Goal: Find specific page/section: Find specific page/section

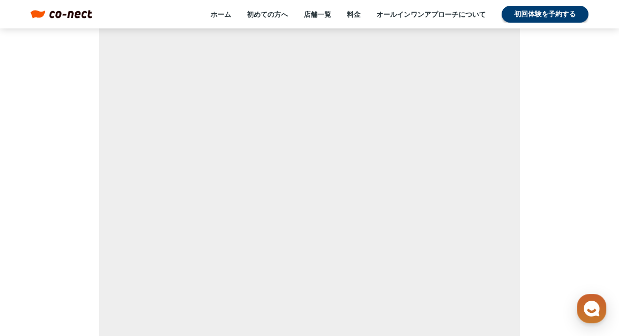
scroll to position [5413, 0]
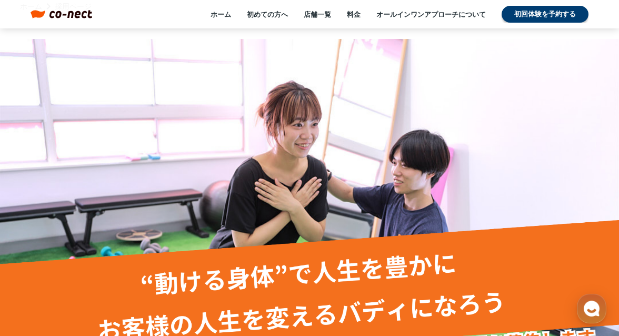
click at [216, 57] on img at bounding box center [309, 213] width 619 height 349
